Goal: Task Accomplishment & Management: Use online tool/utility

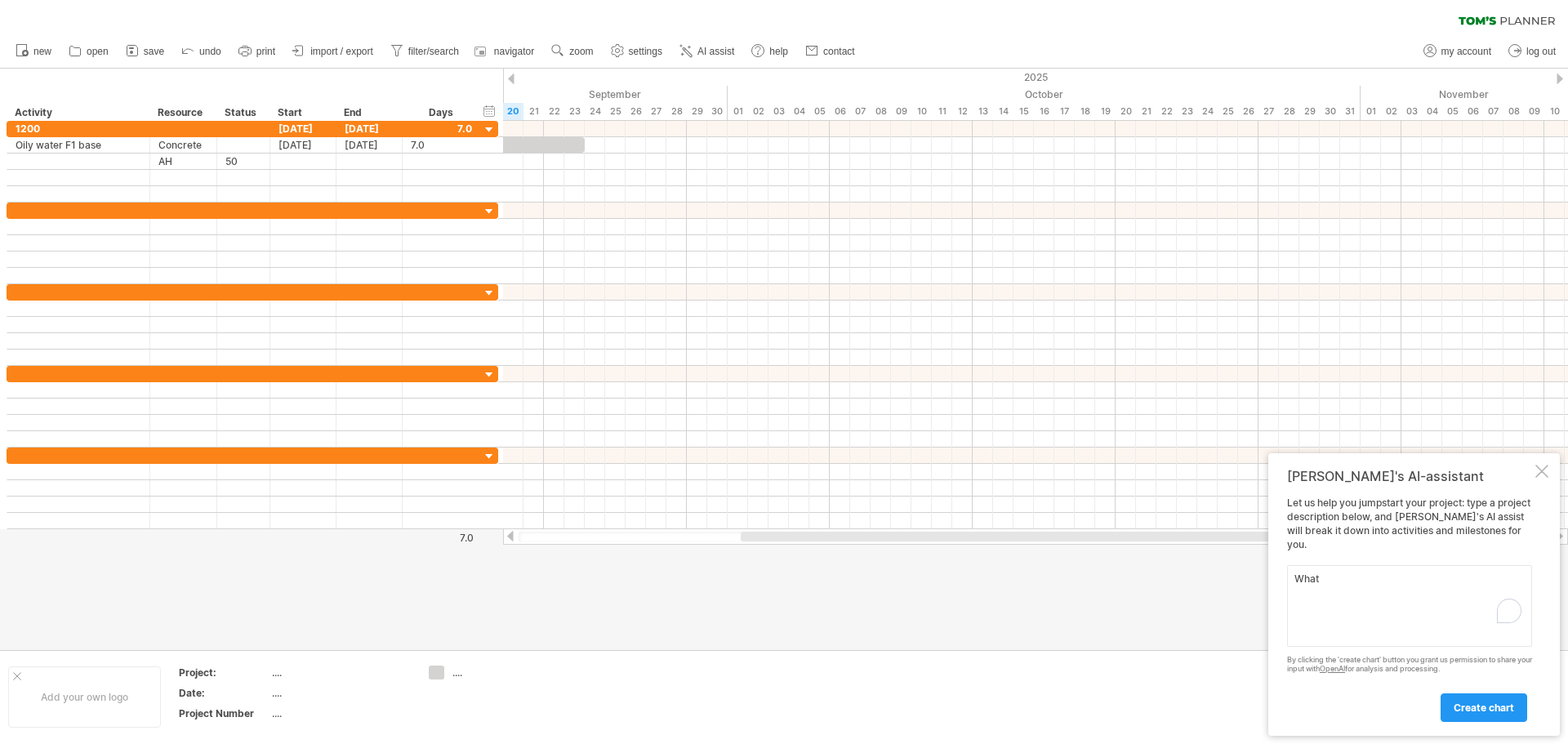
scroll to position [1, 0]
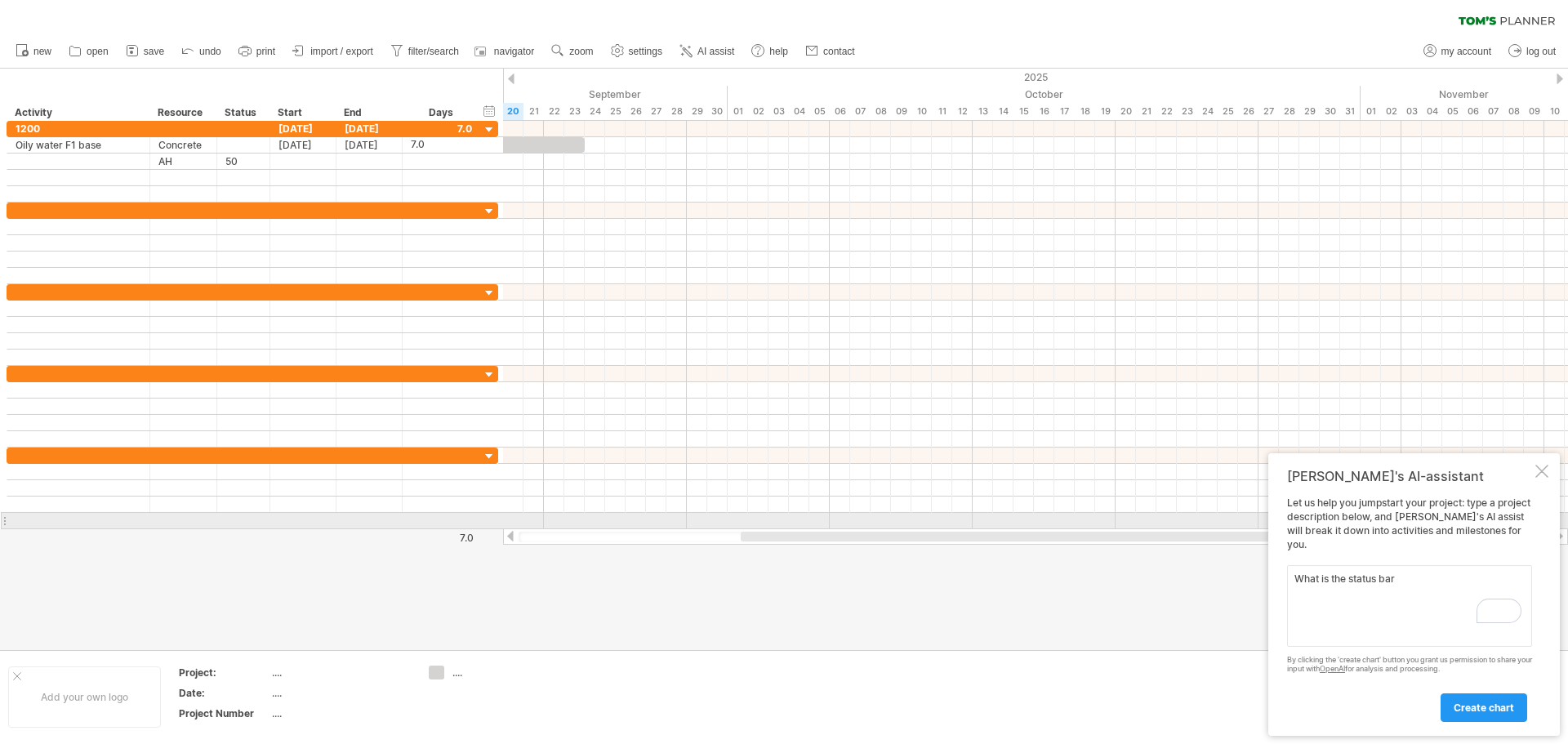
type textarea "What is the status bar"
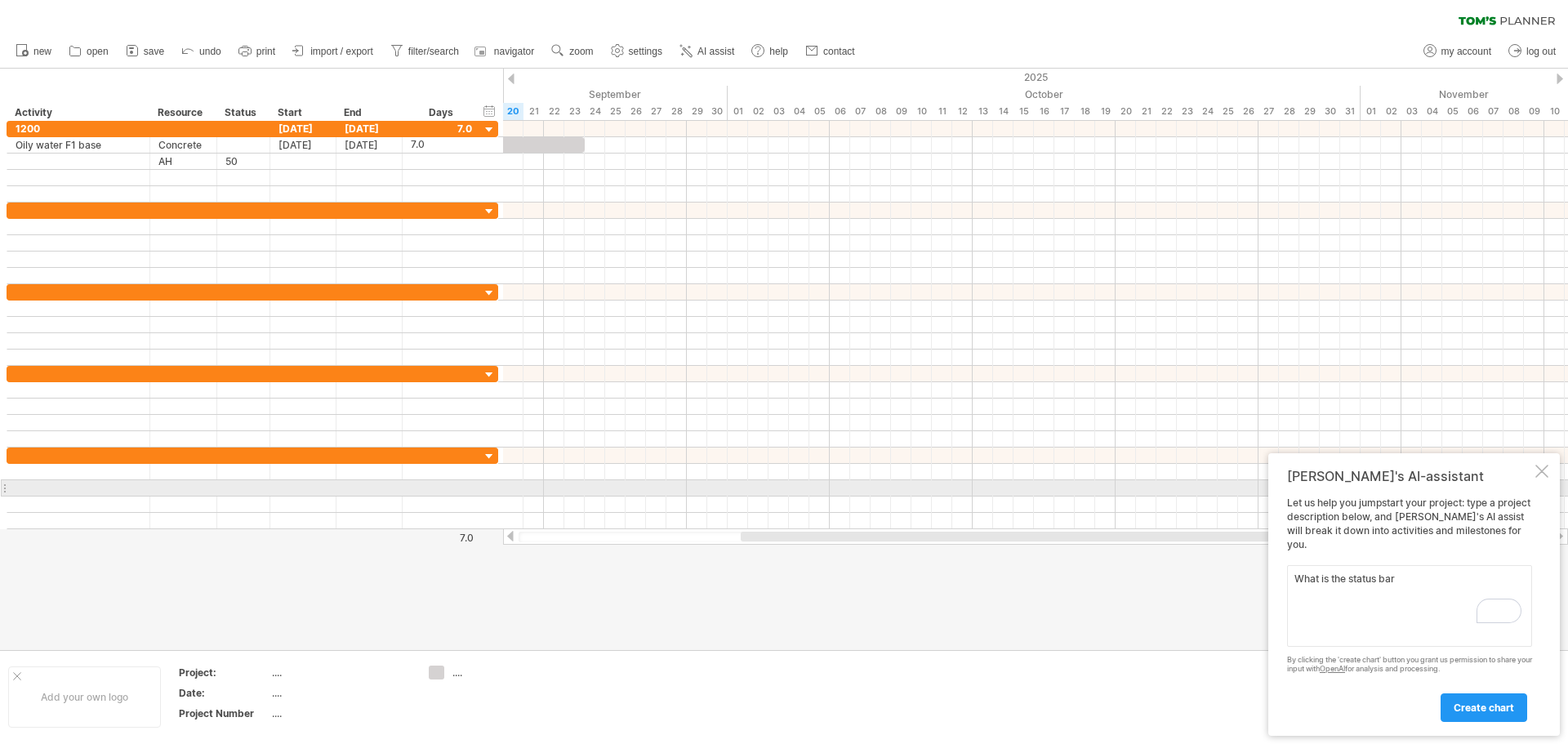
click at [1546, 477] on div at bounding box center [1542, 471] width 13 height 13
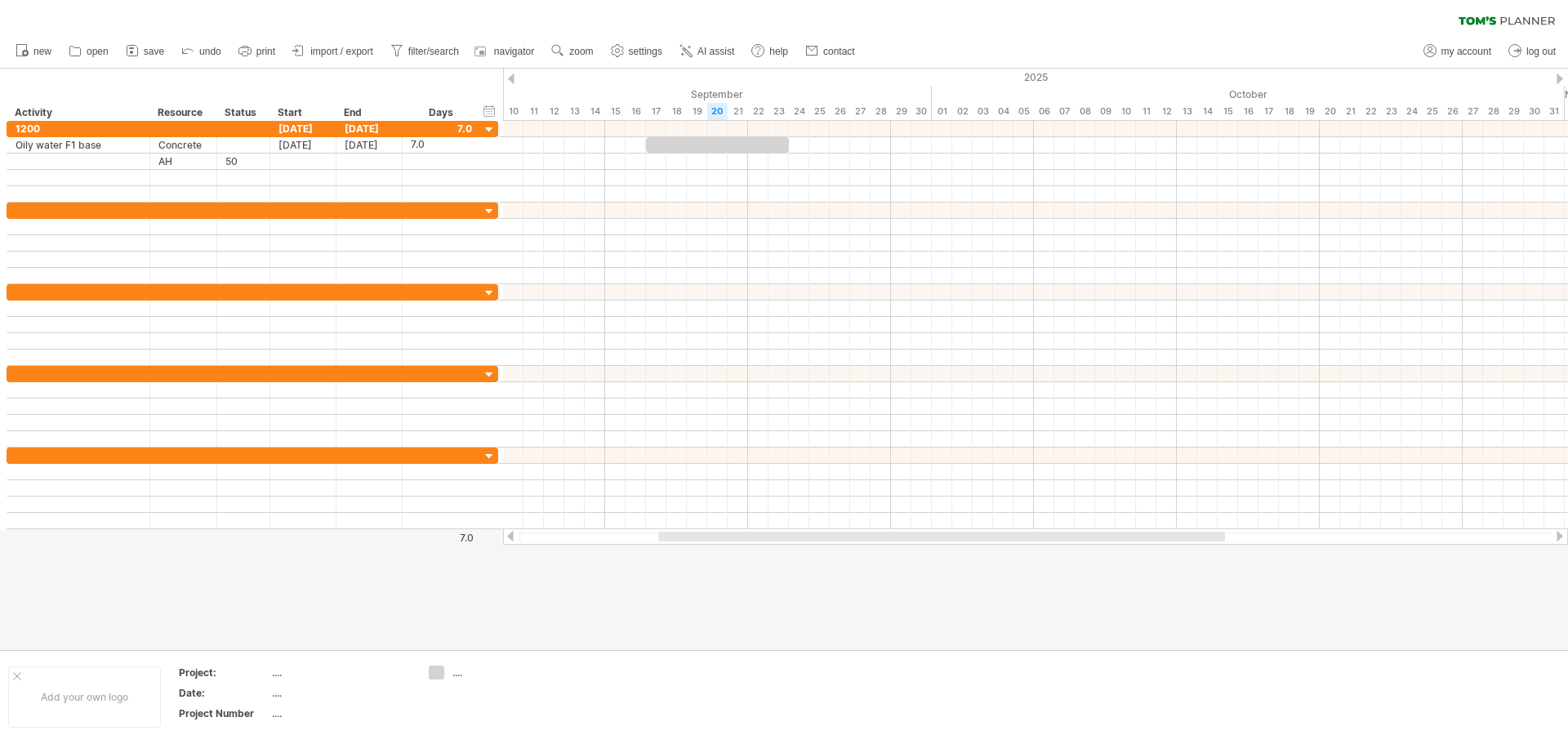
drag, startPoint x: 1136, startPoint y: 539, endPoint x: 1026, endPoint y: 543, distance: 110.1
click at [1026, 543] on div at bounding box center [1036, 536] width 1065 height 17
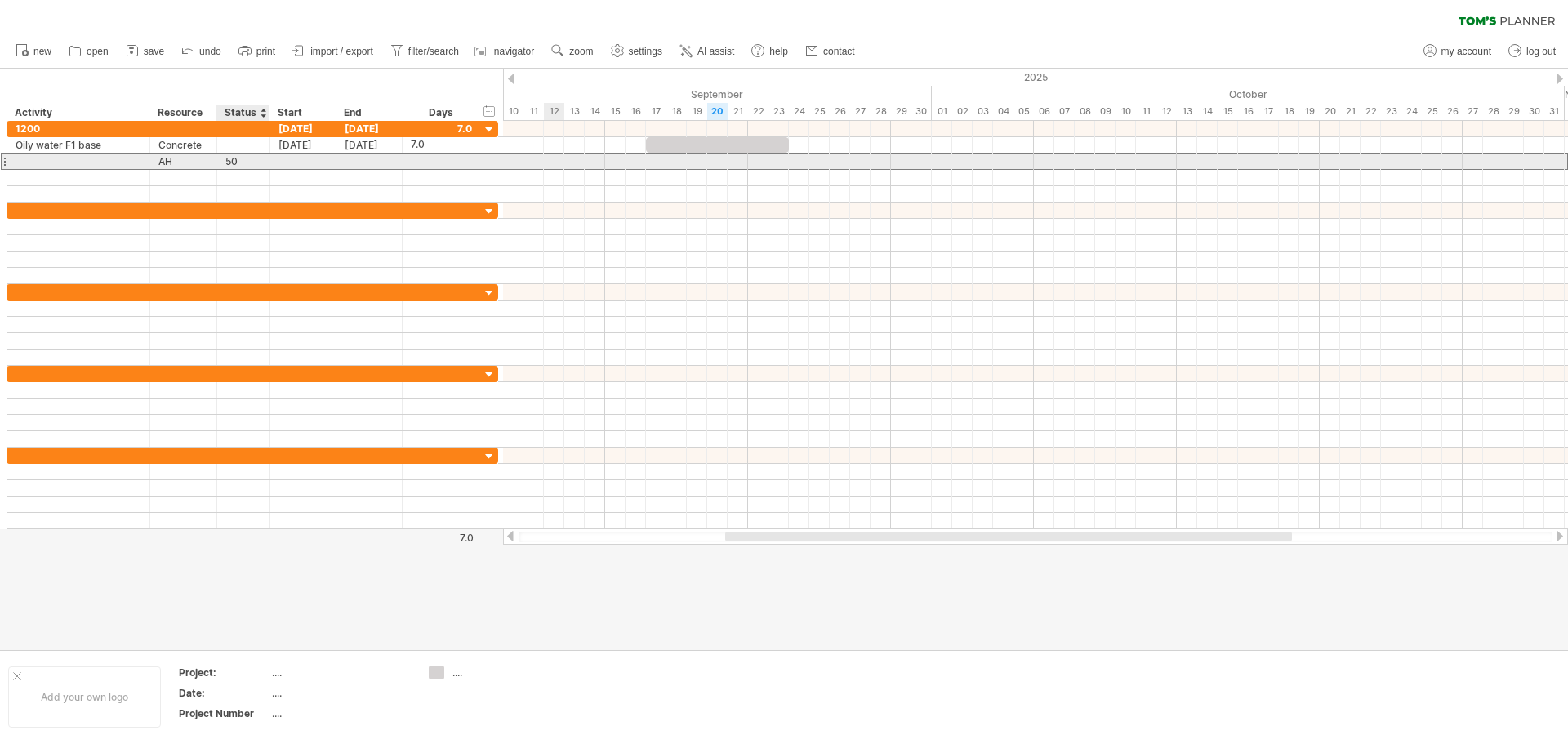
click at [240, 157] on div "50" at bounding box center [243, 161] width 36 height 16
type input "*"
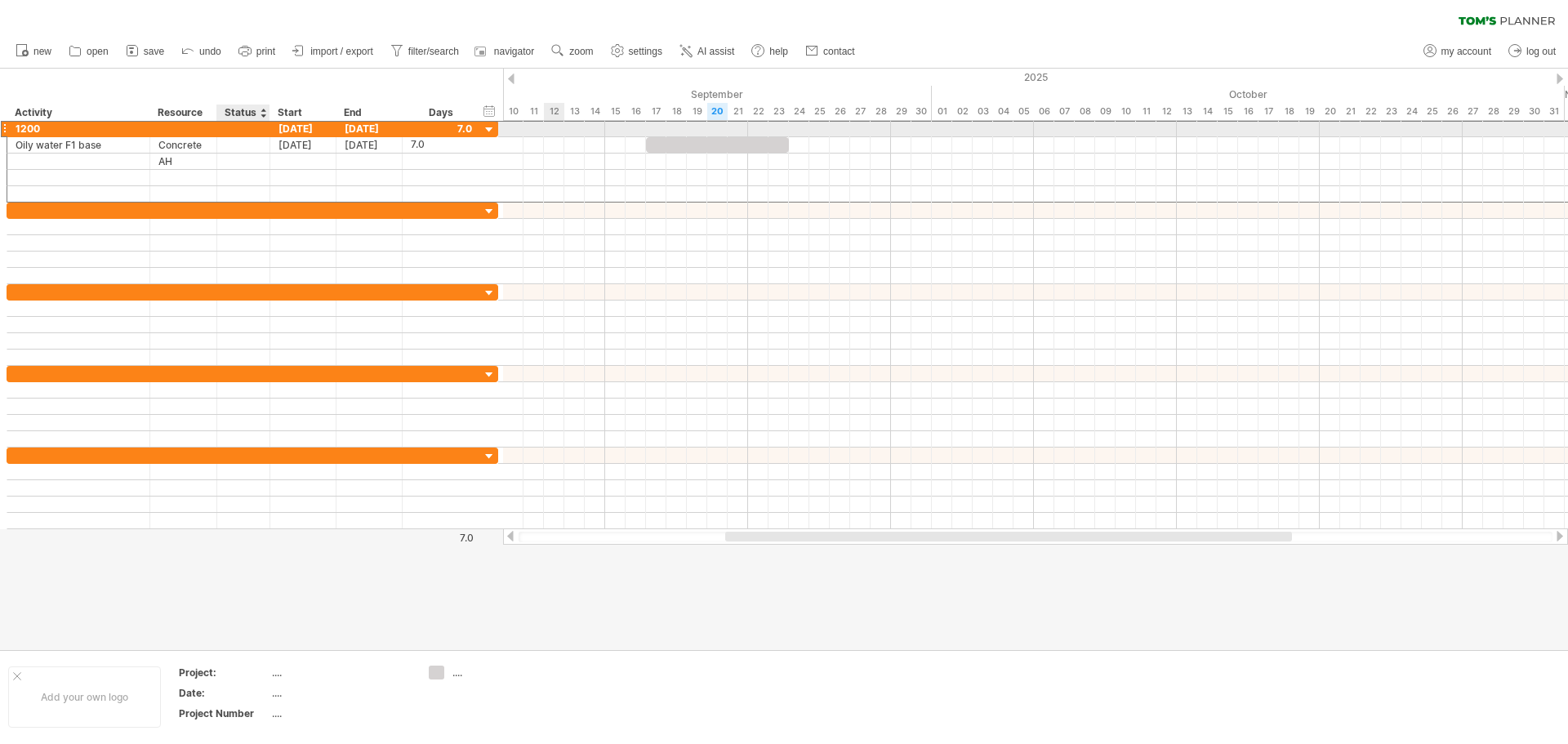
click at [239, 133] on div at bounding box center [243, 129] width 36 height 16
click at [239, 137] on div "**********" at bounding box center [252, 161] width 491 height 82
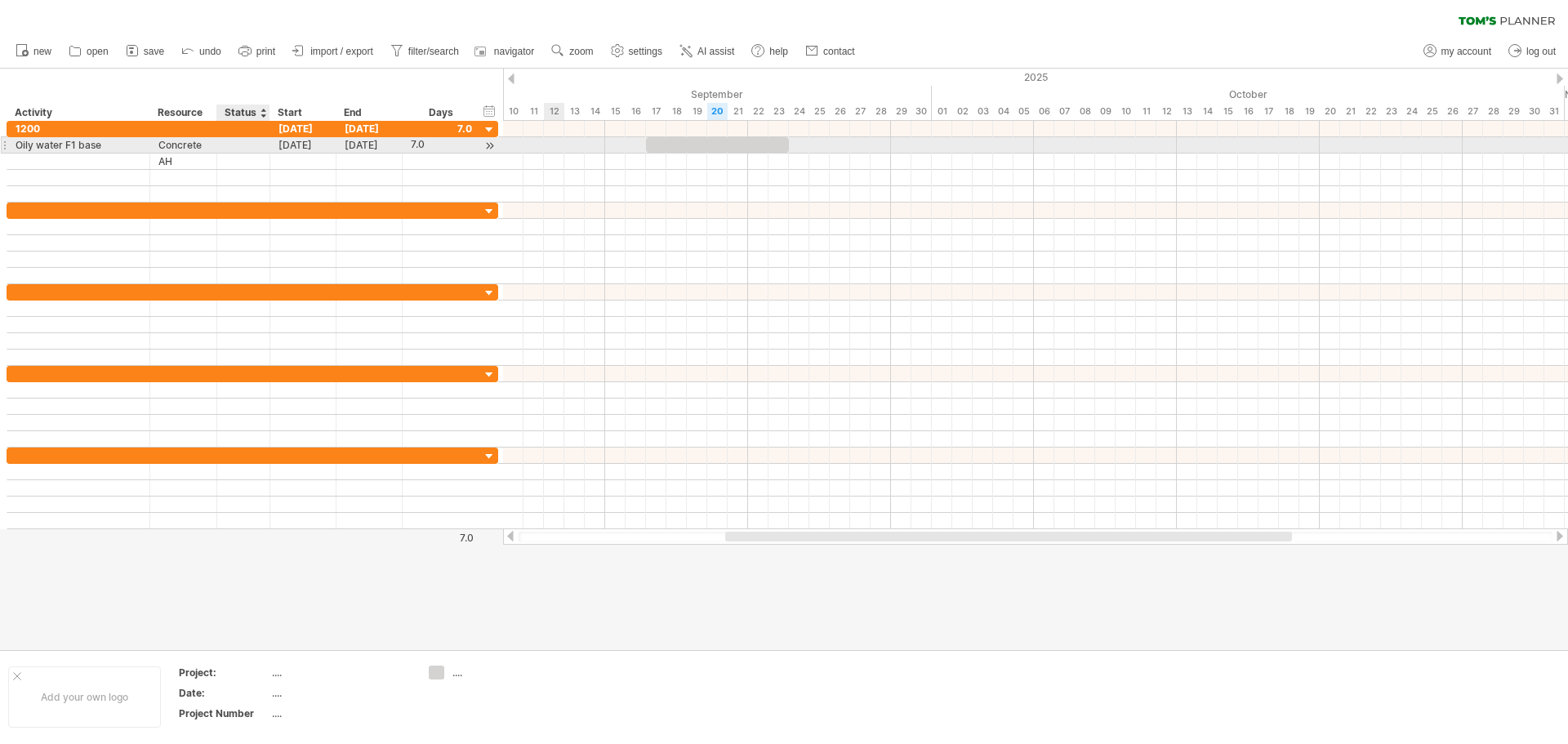
click at [239, 140] on input "text" at bounding box center [243, 145] width 36 height 16
